Goal: Task Accomplishment & Management: Manage account settings

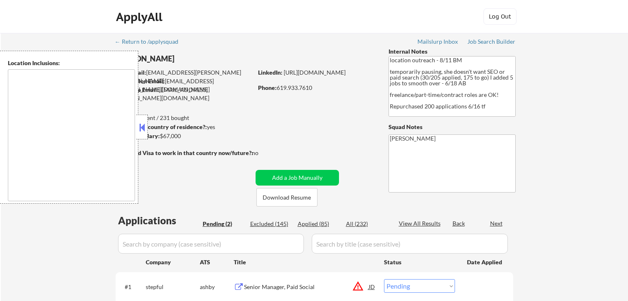
select select ""pending""
type textarea "[GEOGRAPHIC_DATA], [GEOGRAPHIC_DATA] [GEOGRAPHIC_DATA], [GEOGRAPHIC_DATA] [GEOG…"
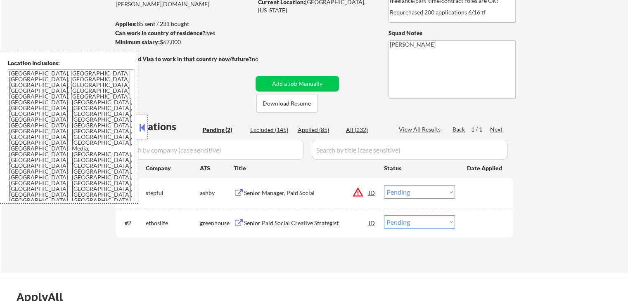
scroll to position [124, 0]
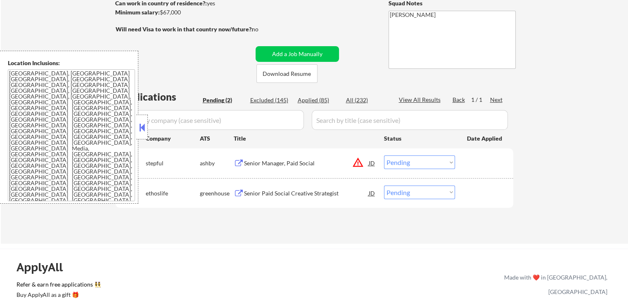
click at [284, 166] on div "Senior Manager, Paid Social" at bounding box center [306, 163] width 125 height 8
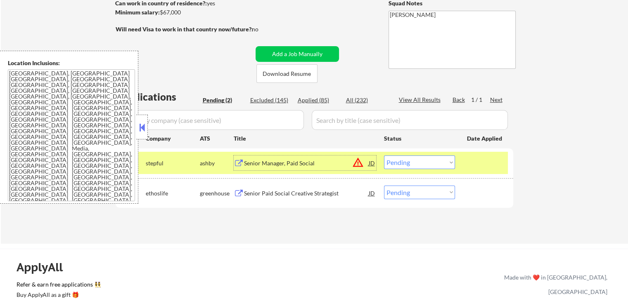
click at [296, 191] on div "Senior Paid Social Creative Strategist" at bounding box center [306, 193] width 125 height 8
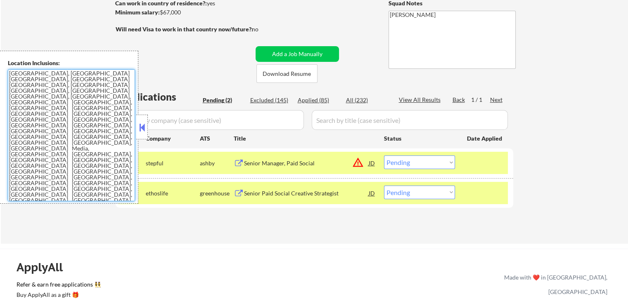
drag, startPoint x: 116, startPoint y: 167, endPoint x: 40, endPoint y: 72, distance: 120.8
click at [40, 72] on textarea "[GEOGRAPHIC_DATA], [GEOGRAPHIC_DATA] [GEOGRAPHIC_DATA], [GEOGRAPHIC_DATA] [GEOG…" at bounding box center [71, 135] width 127 height 132
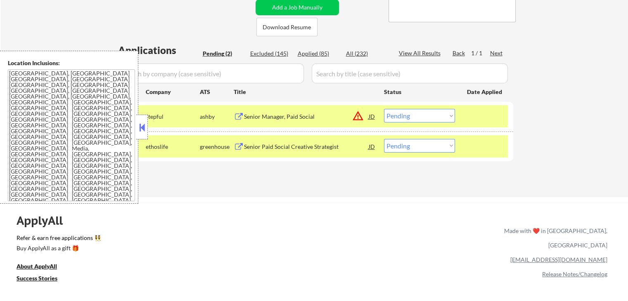
scroll to position [206, 0]
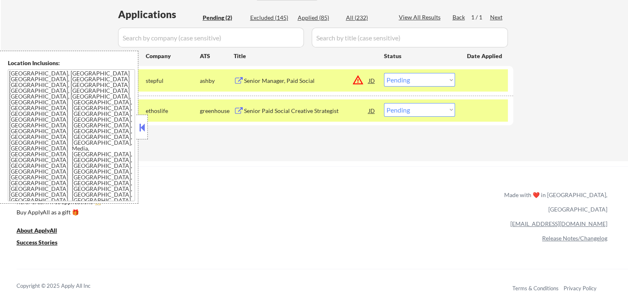
click at [421, 81] on select "Choose an option... Pending Applied Excluded (Questions) Excluded (Expired) Exc…" at bounding box center [419, 80] width 71 height 14
click at [384, 73] on select "Choose an option... Pending Applied Excluded (Questions) Excluded (Expired) Exc…" at bounding box center [419, 80] width 71 height 14
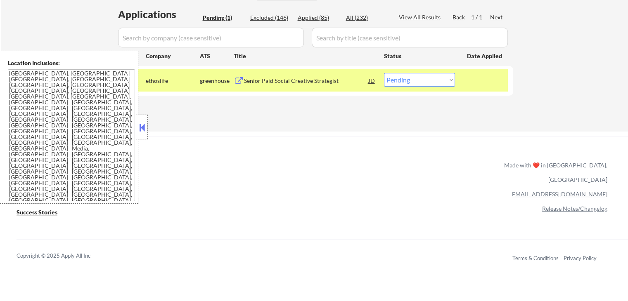
click at [416, 80] on select "Choose an option... Pending Applied Excluded (Questions) Excluded (Expired) Exc…" at bounding box center [419, 80] width 71 height 14
select select ""applied""
click at [384, 73] on select "Choose an option... Pending Applied Excluded (Questions) Excluded (Expired) Exc…" at bounding box center [419, 80] width 71 height 14
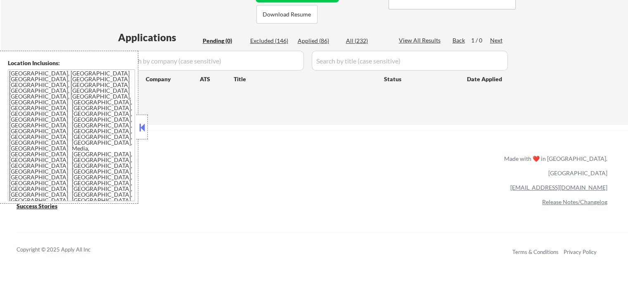
scroll to position [165, 0]
